Goal: Find specific page/section: Find specific page/section

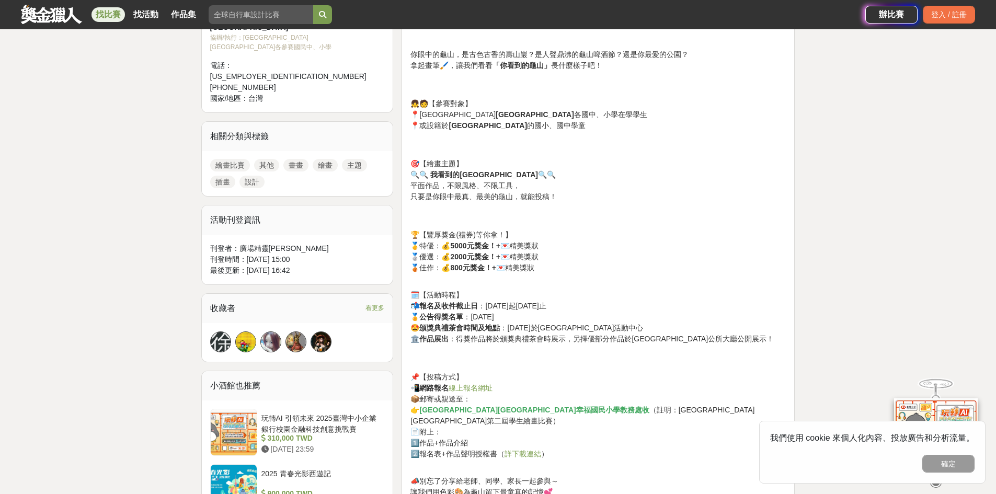
scroll to position [471, 0]
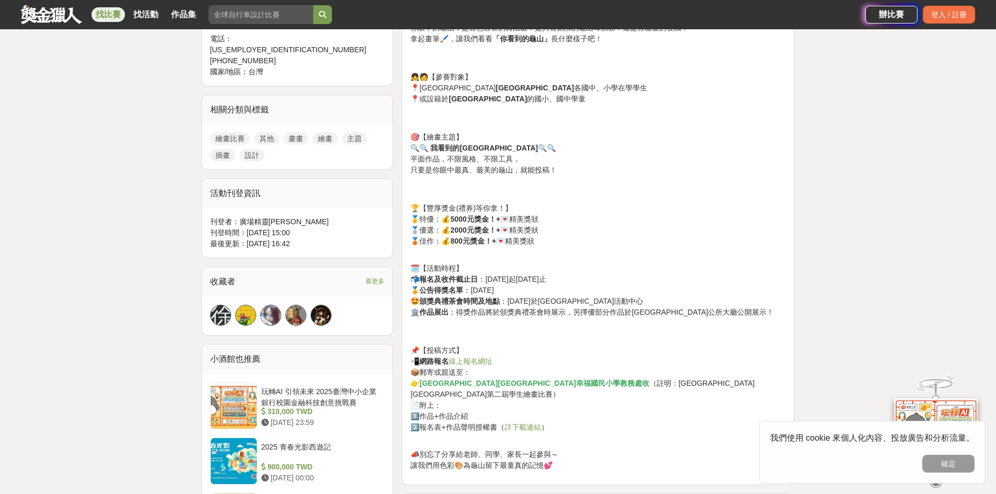
click at [518, 423] on link "詳下載連結" at bounding box center [523, 427] width 37 height 8
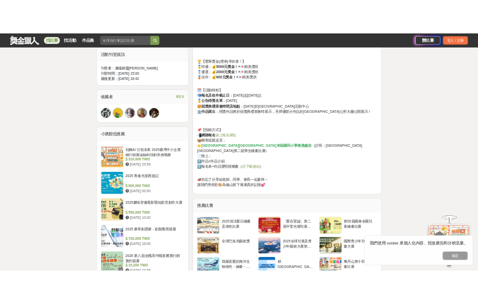
scroll to position [628, 0]
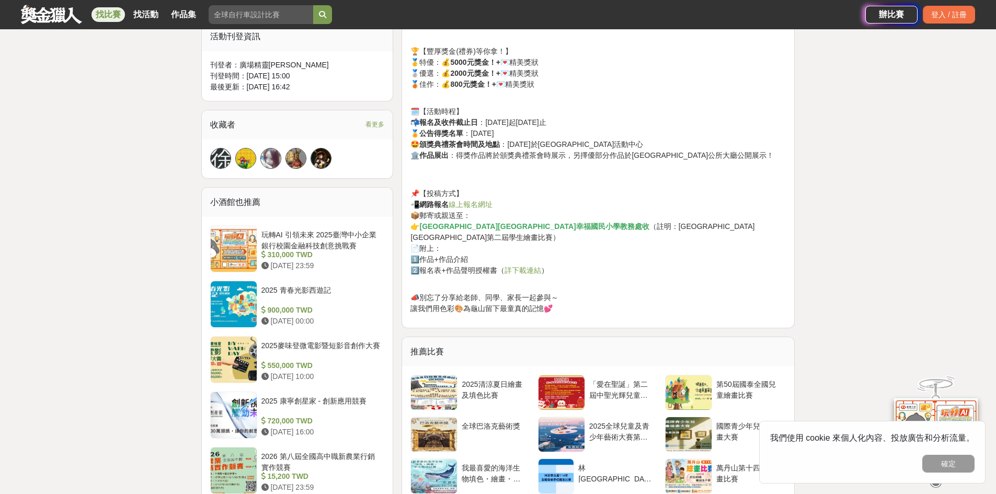
click at [511, 266] on link "詳下載連結" at bounding box center [523, 270] width 37 height 8
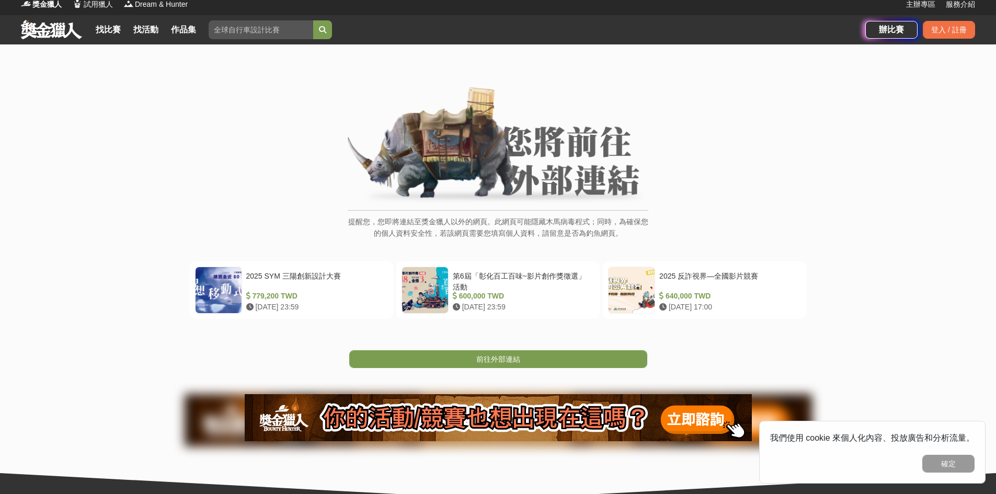
scroll to position [1, 0]
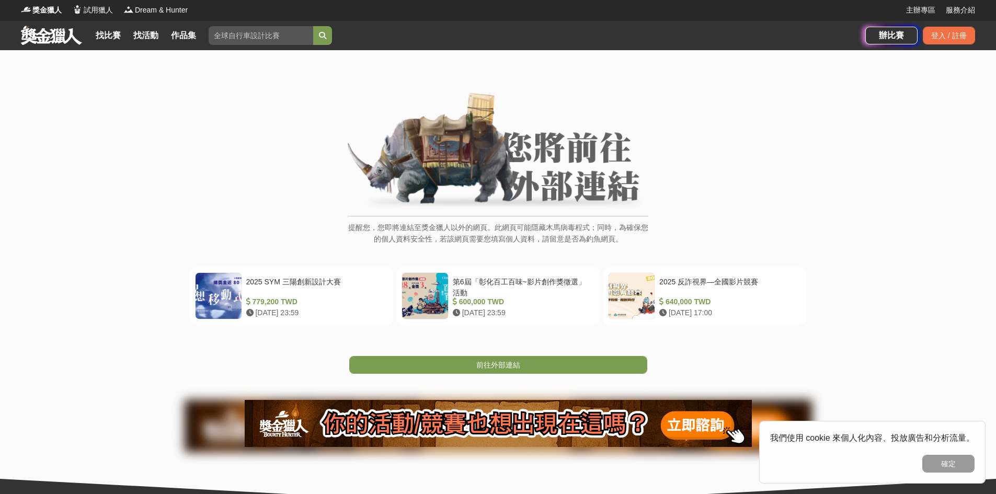
click at [569, 149] on img at bounding box center [498, 152] width 301 height 118
click at [289, 38] on input "search" at bounding box center [261, 35] width 105 height 19
paste input "桃園市龜山區第二屆學生繪畫比賽"
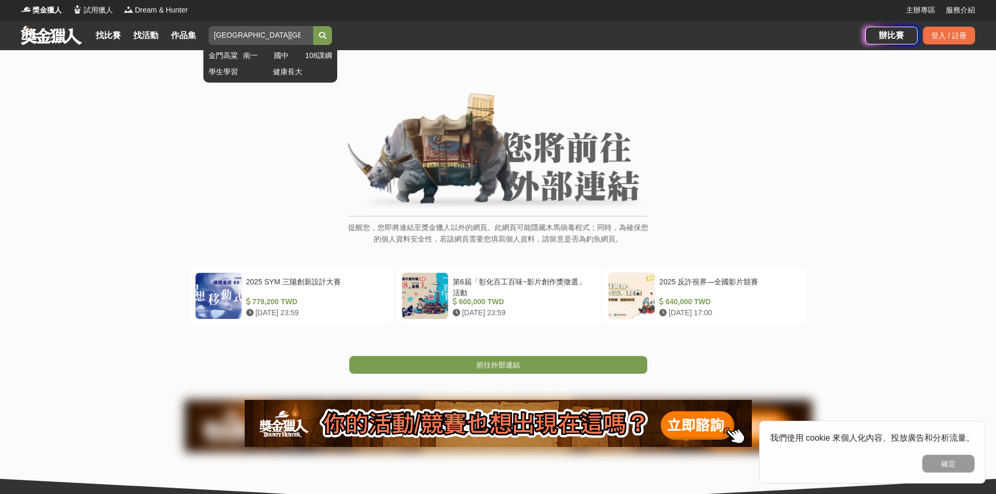
scroll to position [0, 19]
type input "桃園市龜山區第二屆學生繪畫比賽"
click button "submit" at bounding box center [322, 35] width 19 height 19
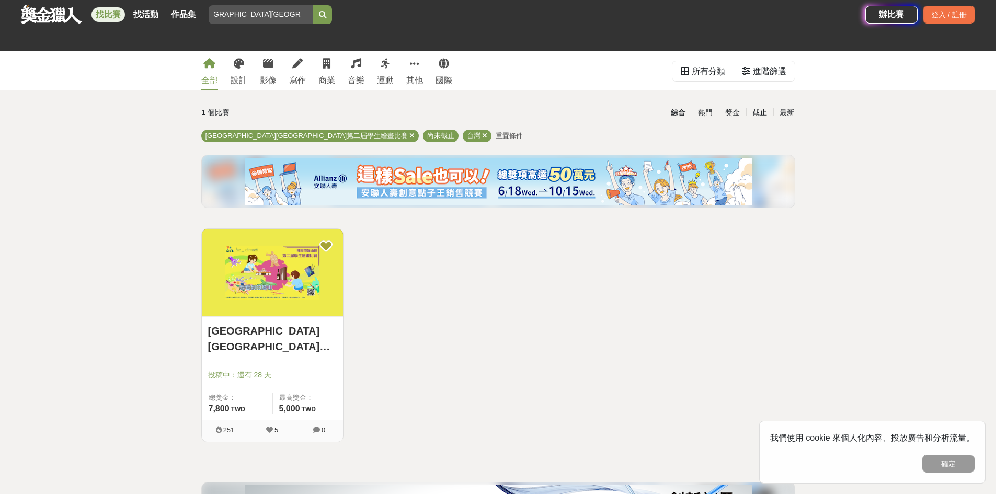
click at [304, 344] on link "桃園市龜山區第二屆學生繪畫比賽" at bounding box center [272, 338] width 129 height 31
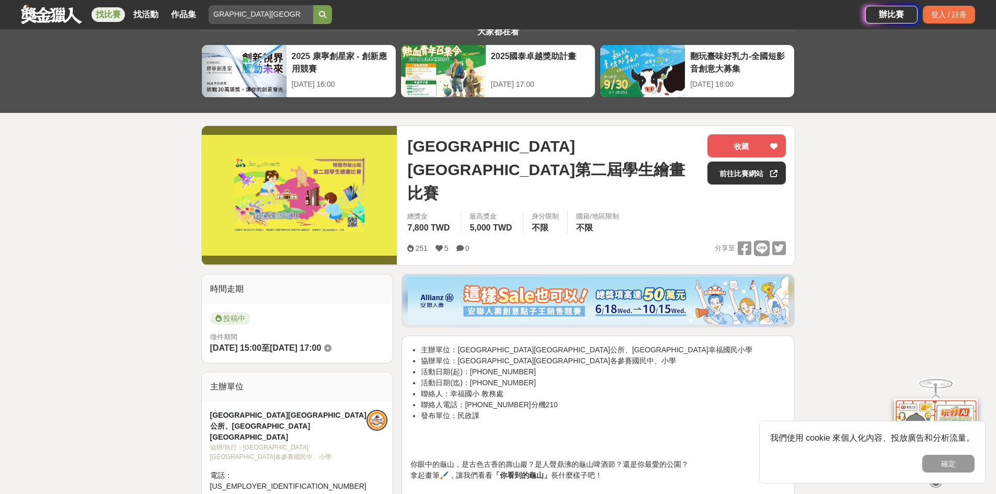
scroll to position [52, 0]
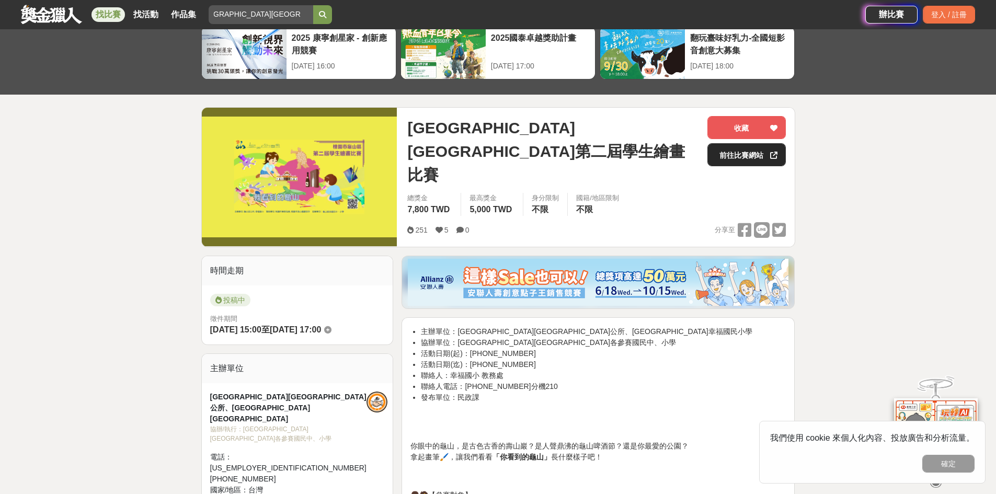
click at [772, 154] on icon at bounding box center [773, 155] width 7 height 7
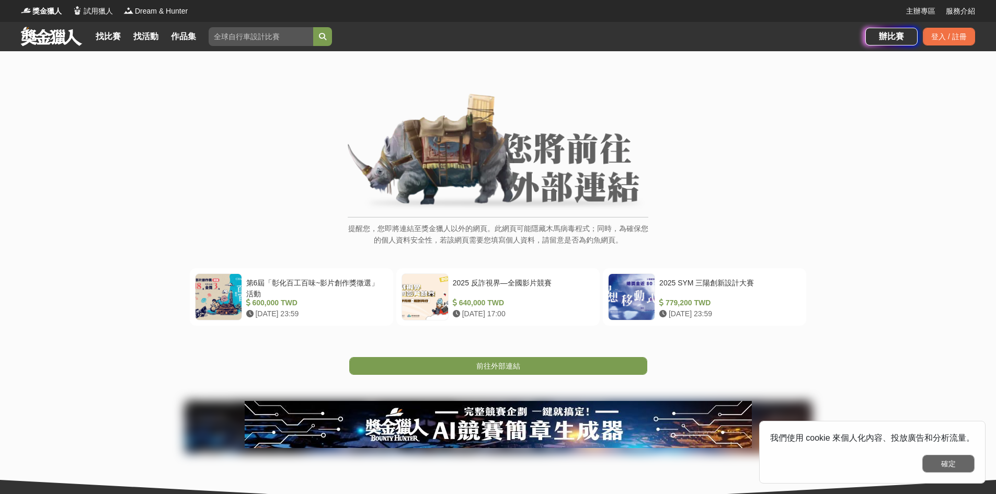
click at [948, 467] on button "確定" at bounding box center [949, 464] width 52 height 18
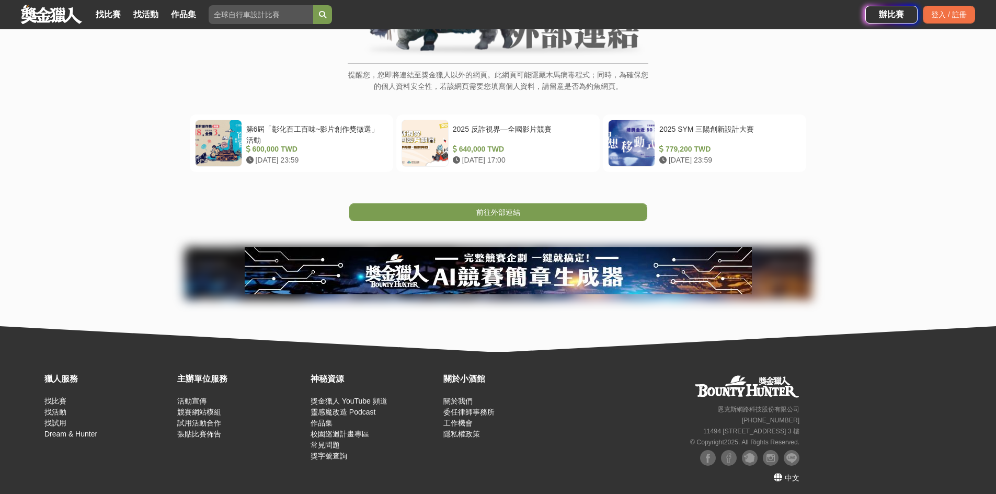
scroll to position [157, 0]
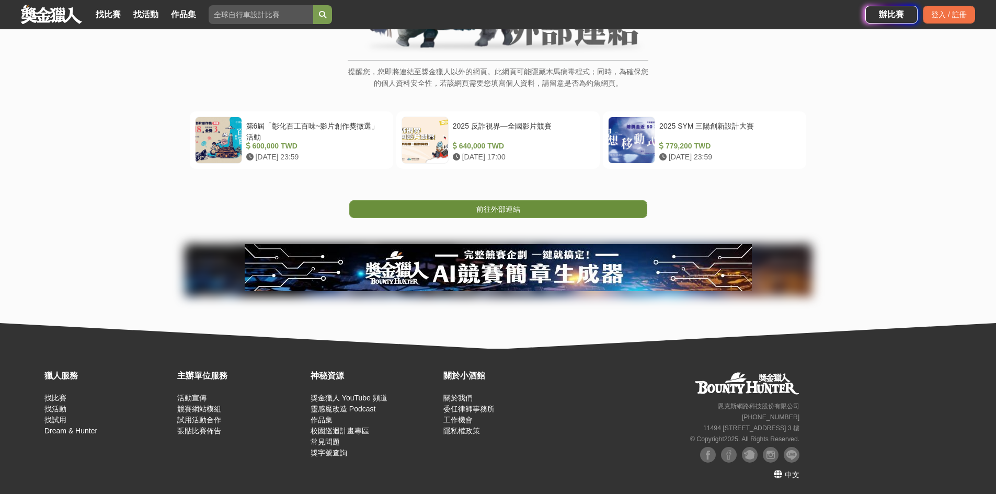
click at [503, 209] on span "前往外部連結" at bounding box center [498, 209] width 44 height 8
